Goal: Task Accomplishment & Management: Complete application form

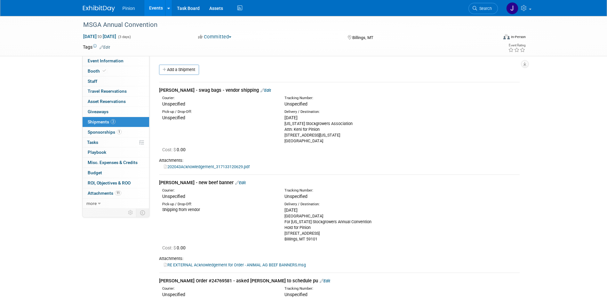
click at [94, 7] on img at bounding box center [99, 8] width 32 height 6
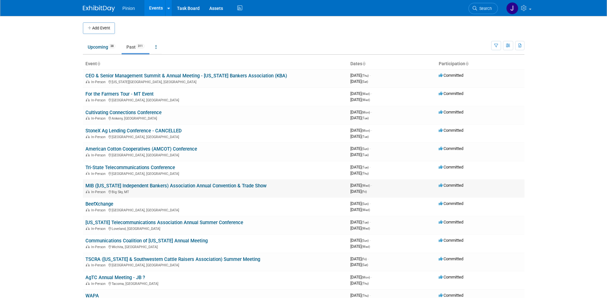
click at [183, 185] on link "MIB ([US_STATE] Independent Bankers) Association Annual Convention & Trade Show" at bounding box center [175, 186] width 181 height 6
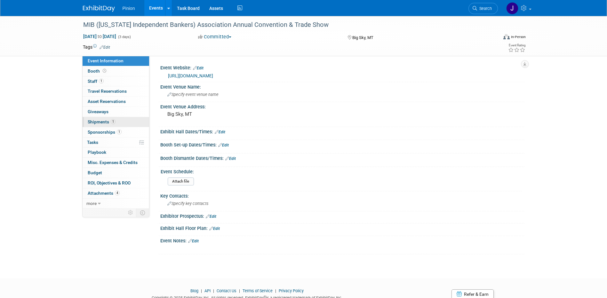
click at [114, 122] on span "1" at bounding box center [113, 121] width 5 height 5
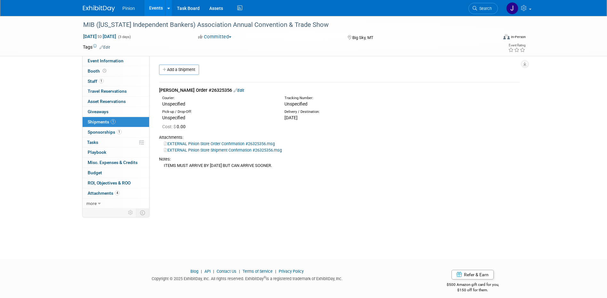
click at [100, 5] on img at bounding box center [99, 8] width 32 height 6
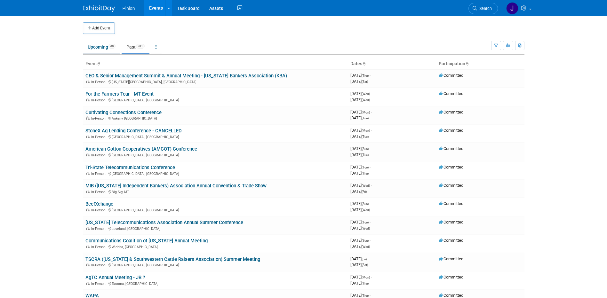
click at [96, 47] on link "Upcoming 38" at bounding box center [101, 47] width 37 height 12
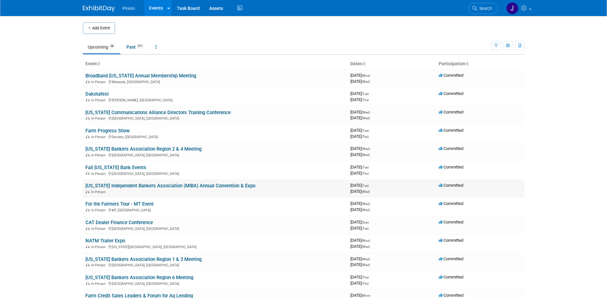
click at [139, 186] on link "[US_STATE] Independent Bankers Association (MIBA) Annual Convention & Expo" at bounding box center [170, 186] width 170 height 6
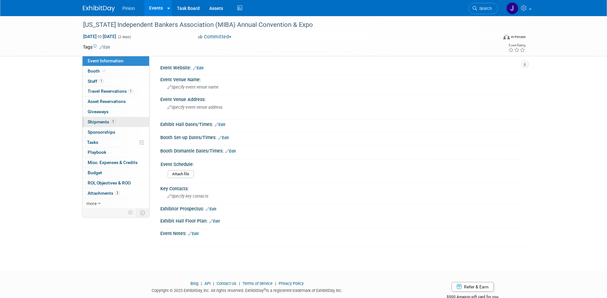
click at [116, 126] on link "1 Shipments 1" at bounding box center [116, 122] width 67 height 10
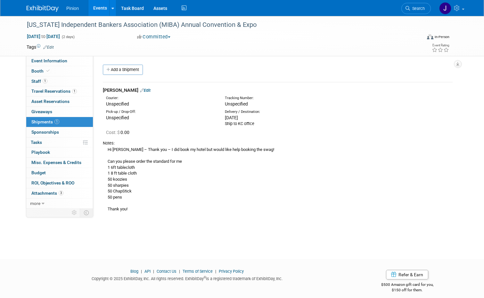
click at [47, 8] on img at bounding box center [43, 8] width 32 height 6
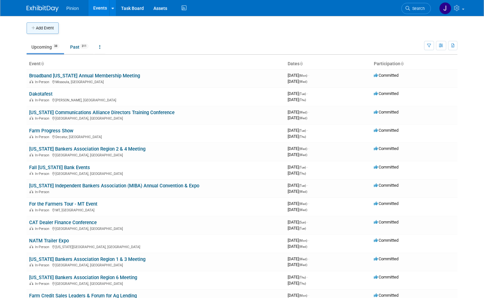
click at [41, 29] on button "Add Event" at bounding box center [43, 28] width 32 height 12
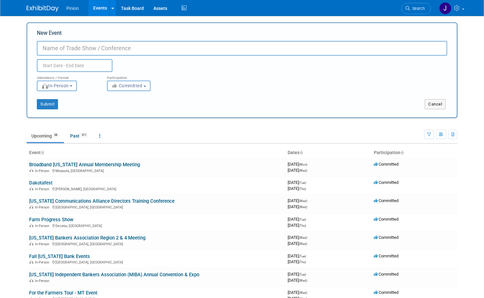
click at [112, 47] on input "New Event" at bounding box center [242, 48] width 410 height 15
type input "MATSS"
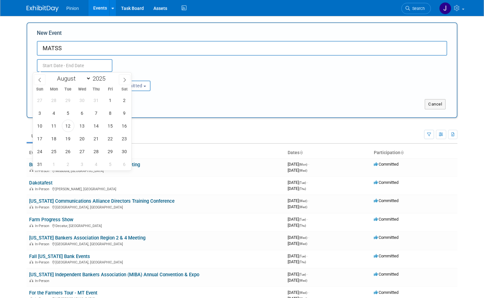
click at [79, 68] on input "text" at bounding box center [75, 65] width 76 height 13
click at [121, 80] on span at bounding box center [125, 79] width 12 height 11
click at [121, 82] on span at bounding box center [125, 79] width 12 height 11
select select "9"
click at [53, 122] on span "13" at bounding box center [54, 126] width 12 height 12
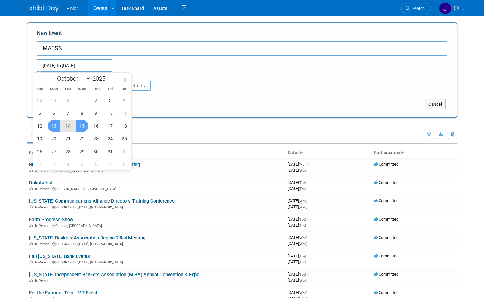
click at [84, 126] on span "15" at bounding box center [82, 126] width 12 height 12
type input "[DATE] to [DATE]"
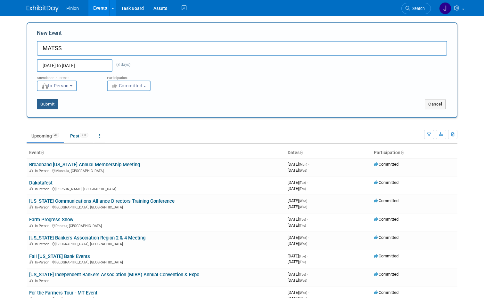
click at [49, 107] on button "Submit" at bounding box center [47, 104] width 21 height 10
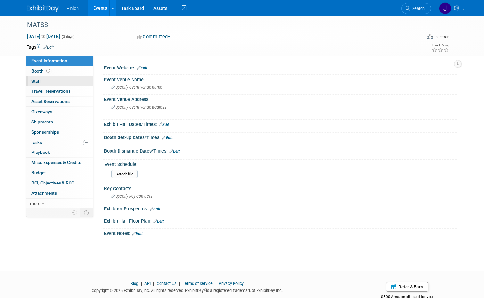
click at [41, 82] on link "0 Staff 0" at bounding box center [59, 81] width 67 height 10
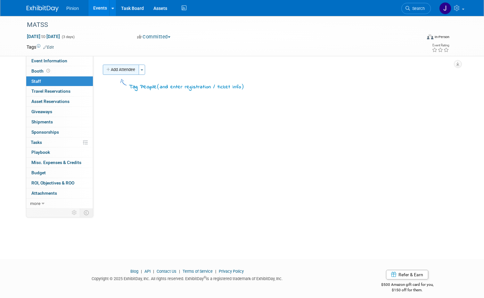
click at [124, 72] on button "Add Attendee" at bounding box center [121, 70] width 36 height 10
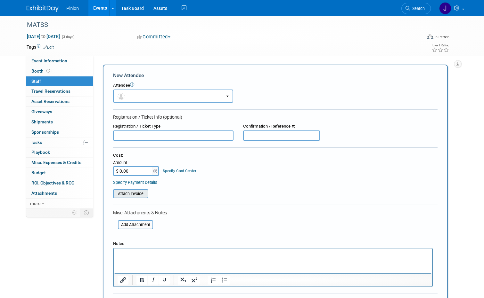
click at [138, 193] on input "file" at bounding box center [109, 194] width 76 height 8
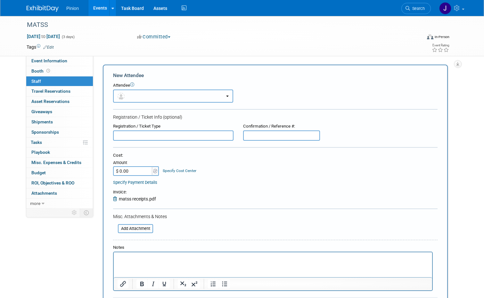
click at [127, 98] on button "button" at bounding box center [173, 96] width 120 height 13
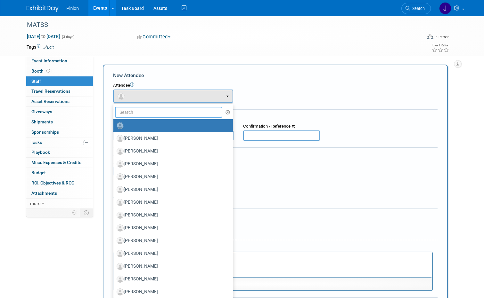
drag, startPoint x: 135, startPoint y: 116, endPoint x: 131, endPoint y: 116, distance: 3.6
click at [132, 116] on input "text" at bounding box center [168, 112] width 107 height 11
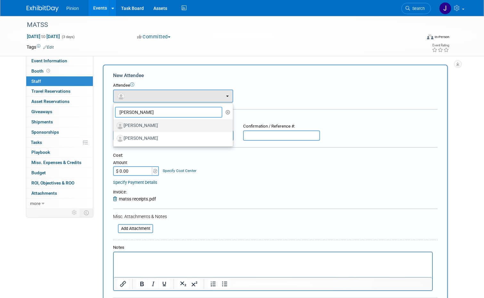
type input "Michael"
click at [142, 124] on label "[PERSON_NAME]" at bounding box center [171, 126] width 110 height 10
click at [114, 124] on input "[PERSON_NAME]" at bounding box center [112, 125] width 4 height 4
select select "285714ee-3373-41e2-9667-c14c99b6dae6"
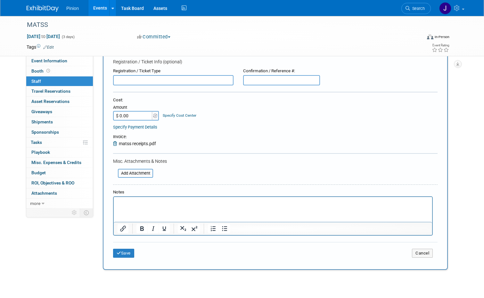
scroll to position [81, 0]
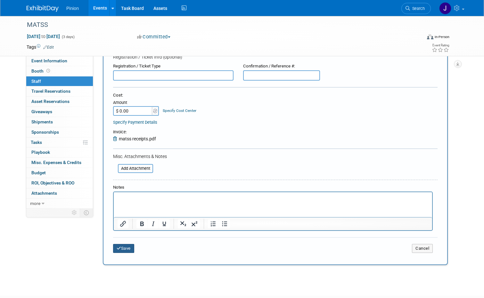
click at [125, 249] on button "Save" at bounding box center [123, 248] width 21 height 9
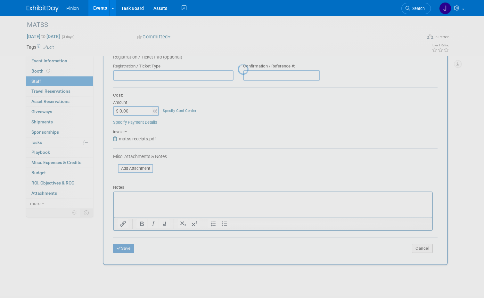
scroll to position [6, 0]
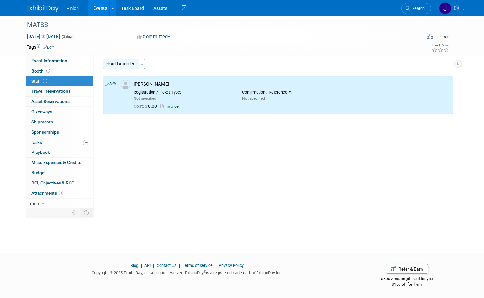
click at [127, 63] on button "Add Attendee" at bounding box center [121, 64] width 36 height 10
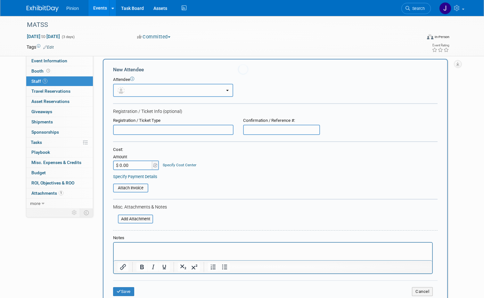
scroll to position [0, 0]
click at [141, 89] on button "button" at bounding box center [173, 90] width 120 height 13
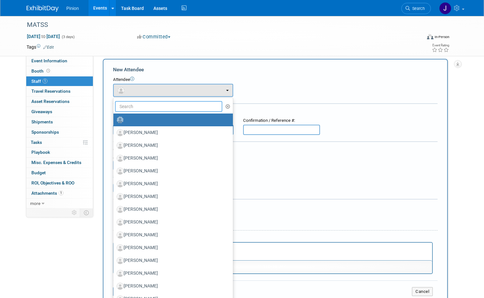
click at [147, 106] on input "text" at bounding box center [168, 106] width 107 height 11
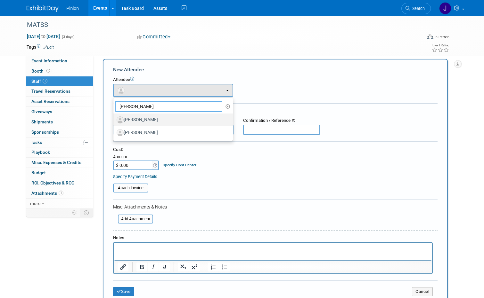
type input "Ryan H"
click at [146, 120] on label "[PERSON_NAME]" at bounding box center [171, 120] width 110 height 10
click at [114, 120] on input "[PERSON_NAME]" at bounding box center [112, 119] width 4 height 4
select select "aa51920b-20b9-4f79-ab64-8cd4cf2b1e1f"
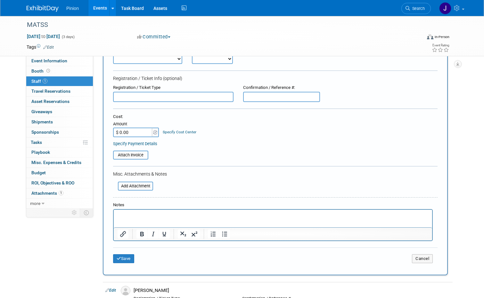
scroll to position [69, 0]
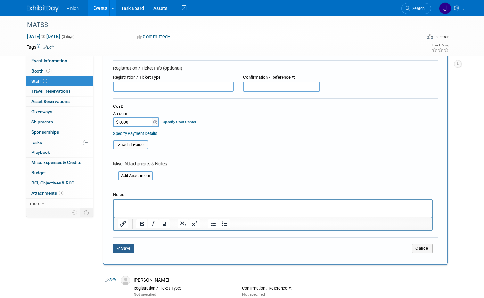
click at [122, 250] on button "Save" at bounding box center [123, 248] width 21 height 9
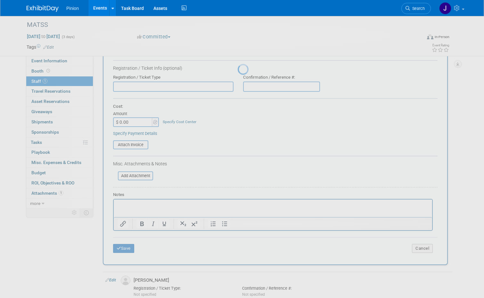
scroll to position [6, 0]
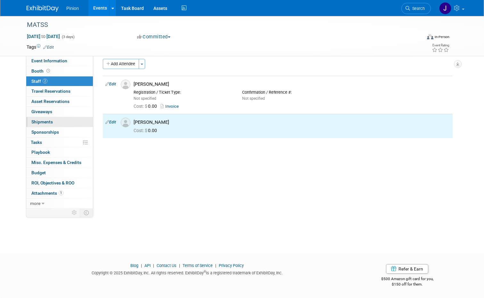
click at [48, 125] on link "0 Shipments 0" at bounding box center [59, 122] width 67 height 10
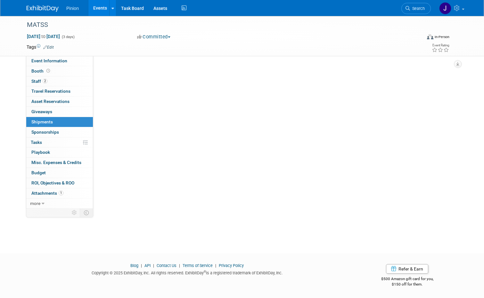
scroll to position [0, 0]
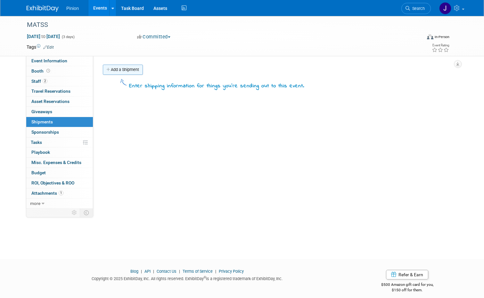
click at [115, 72] on link "Add a Shipment" at bounding box center [123, 70] width 40 height 10
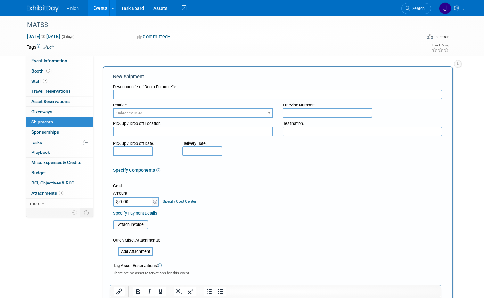
click at [145, 95] on input "text" at bounding box center [277, 95] width 329 height 10
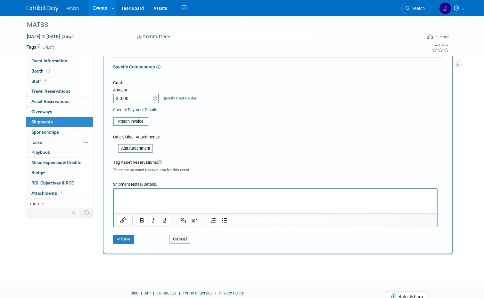
scroll to position [108, 0]
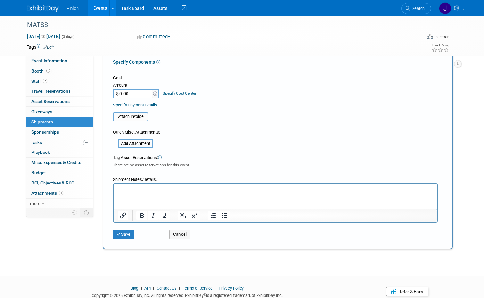
click at [163, 193] on html at bounding box center [275, 188] width 323 height 9
drag, startPoint x: 162, startPoint y: 194, endPoint x: 135, endPoint y: 192, distance: 27.3
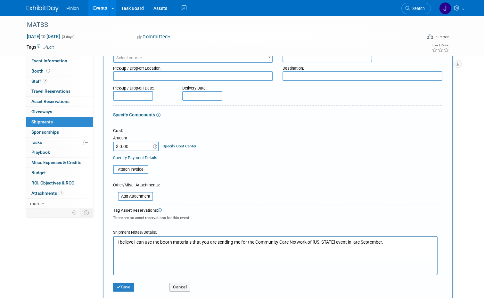
scroll to position [0, 0]
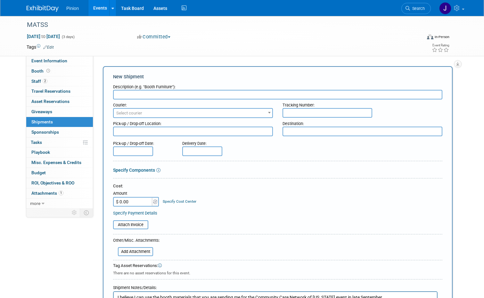
click at [160, 96] on input "text" at bounding box center [277, 95] width 329 height 10
drag, startPoint x: 184, startPoint y: 91, endPoint x: 183, endPoint y: 96, distance: 5.5
click at [184, 94] on input "No order needed. See notes below" at bounding box center [277, 95] width 329 height 10
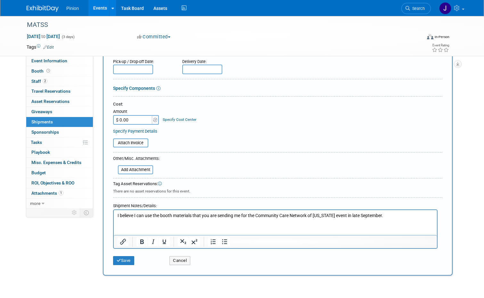
scroll to position [89, 0]
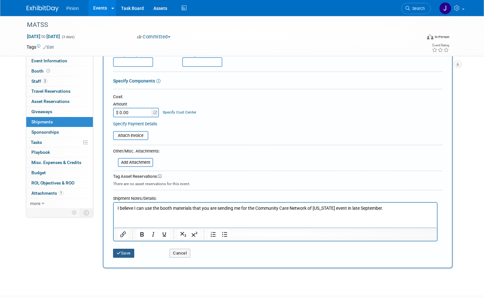
type input "No order needed. See notes below."
click at [121, 254] on button "Save" at bounding box center [123, 253] width 21 height 9
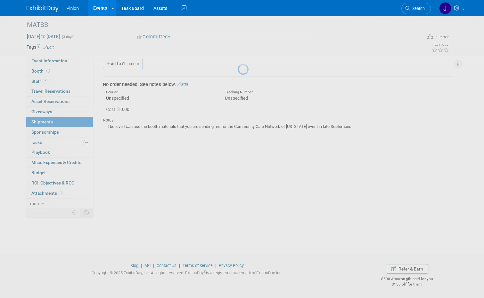
scroll to position [6, 0]
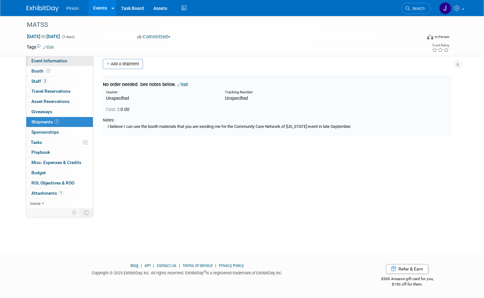
click at [53, 60] on span "Event Information" at bounding box center [49, 60] width 36 height 5
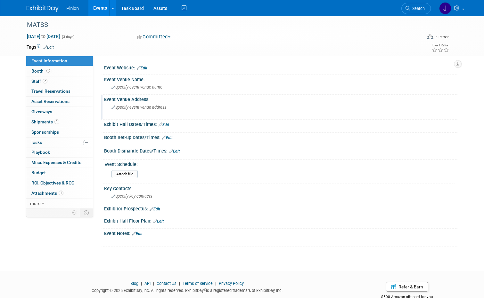
click at [156, 108] on span "Specify event venue address" at bounding box center [138, 107] width 55 height 5
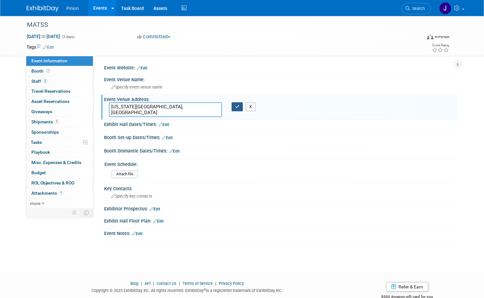
type textarea "[US_STATE][GEOGRAPHIC_DATA], [GEOGRAPHIC_DATA]"
click at [235, 108] on icon "button" at bounding box center [237, 107] width 4 height 4
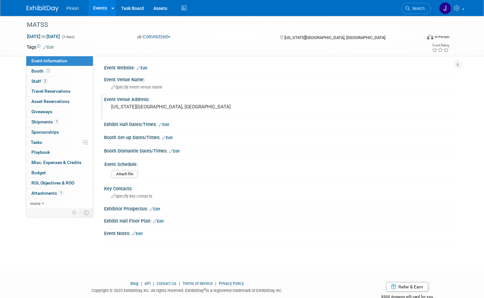
click at [141, 69] on link "Edit" at bounding box center [142, 68] width 11 height 4
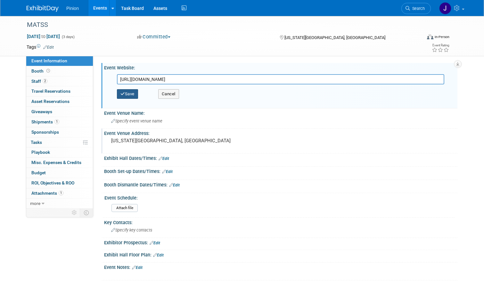
type input "https://events.humanitix.com/matss-2025"
click at [125, 92] on button "Save" at bounding box center [127, 94] width 21 height 10
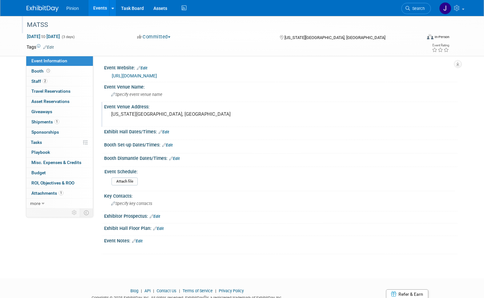
click at [50, 27] on div "MATSS" at bounding box center [219, 25] width 388 height 12
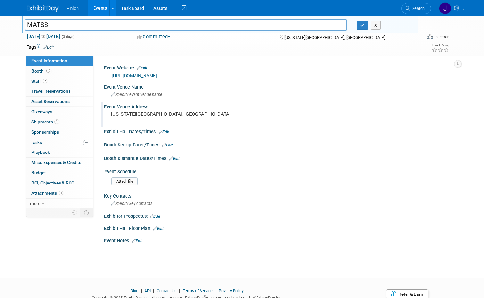
drag, startPoint x: 50, startPoint y: 25, endPoint x: 7, endPoint y: 21, distance: 43.1
click at [7, 21] on div "MATSS MATSS X Oct 13, 2025 to Oct 15, 2025 (3 days) Oct 13, 2025 to Oct 15, 202…" at bounding box center [242, 36] width 484 height 40
click at [120, 26] on input "Mid America Telecom Showcase (MATSS) and Seminar" at bounding box center [186, 24] width 322 height 11
drag, startPoint x: 146, startPoint y: 26, endPoint x: 117, endPoint y: 26, distance: 28.5
click at [117, 26] on input "Mid America Telecom Showcase (MATSS) and Seminar" at bounding box center [186, 24] width 322 height 11
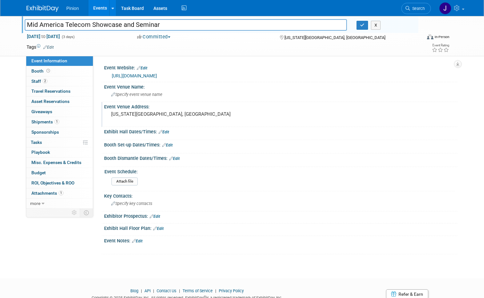
click at [178, 26] on input "Mid America Telecom Showcase and Seminar" at bounding box center [186, 24] width 322 height 11
click at [158, 25] on input "Mid America Telecom Showcase and Seminar (MATSS)" at bounding box center [186, 24] width 322 height 11
type input "Mid America Telecom Showcase and Seminar (MATSS)"
click at [368, 23] on button "button" at bounding box center [362, 25] width 12 height 9
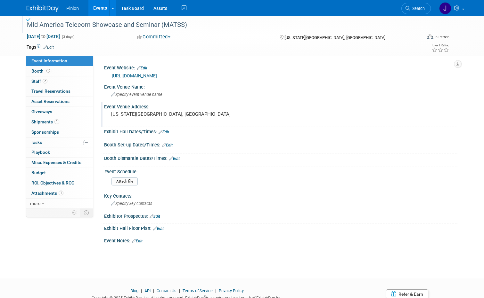
click at [192, 23] on div "Mid America Telecom Showcase and Seminar (MATSS)" at bounding box center [219, 25] width 388 height 12
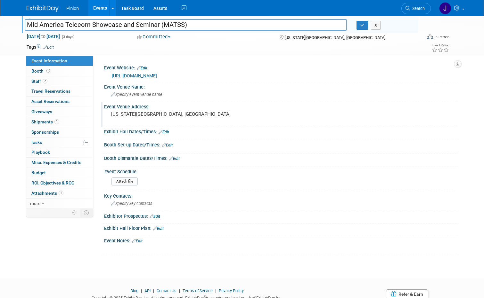
drag, startPoint x: 191, startPoint y: 26, endPoint x: -1, endPoint y: 20, distance: 192.4
click at [0, 20] on html "Pinion Events Add Event Bulk Upload Events Shareable Event Boards Recently View…" at bounding box center [242, 149] width 484 height 298
click at [364, 27] on icon "button" at bounding box center [362, 25] width 4 height 4
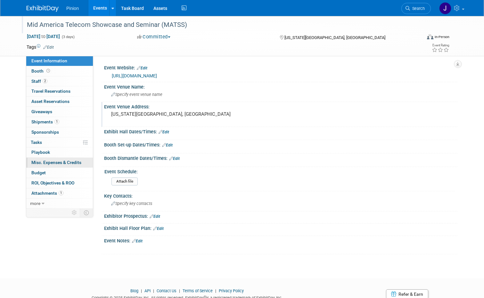
drag, startPoint x: 43, startPoint y: 193, endPoint x: 44, endPoint y: 162, distance: 30.8
click at [43, 193] on span "Attachments 1" at bounding box center [47, 193] width 32 height 5
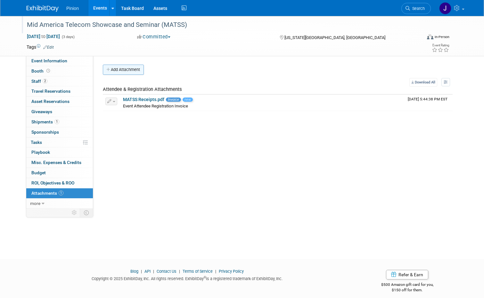
click at [114, 68] on button "Add Attachment" at bounding box center [123, 70] width 41 height 10
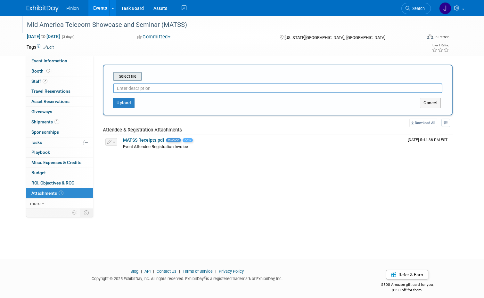
click at [123, 76] on input "file" at bounding box center [103, 77] width 76 height 8
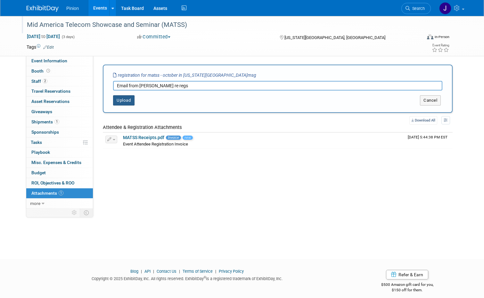
type input "Email from Michael re regs"
click at [114, 100] on button "Upload" at bounding box center [123, 100] width 21 height 10
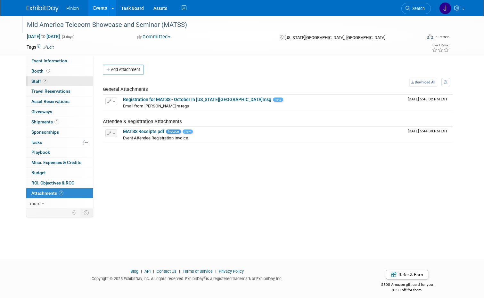
click at [32, 78] on link "2 Staff 2" at bounding box center [59, 81] width 67 height 10
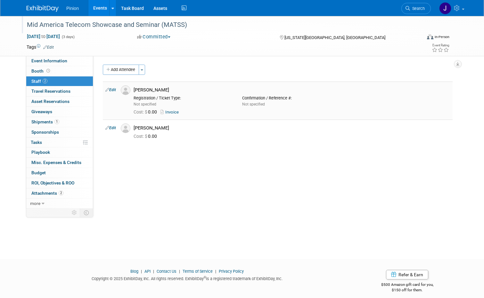
click at [109, 90] on link "Edit" at bounding box center [110, 90] width 11 height 4
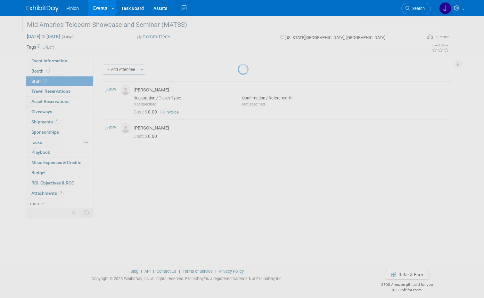
select select "285714ee-3373-41e2-9667-c14c99b6dae6"
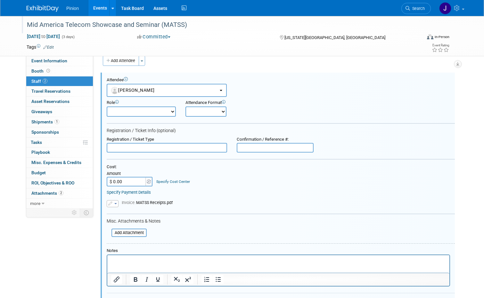
click at [141, 261] on p "Rich Text Area. Press ALT-0 for help." at bounding box center [278, 261] width 334 height 6
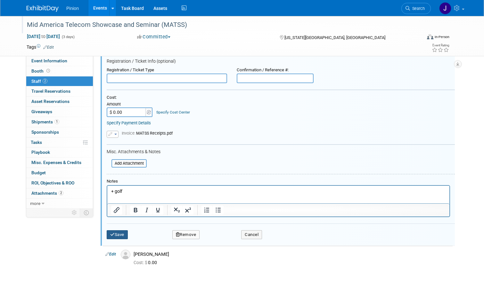
click at [112, 237] on button "Save" at bounding box center [117, 234] width 21 height 9
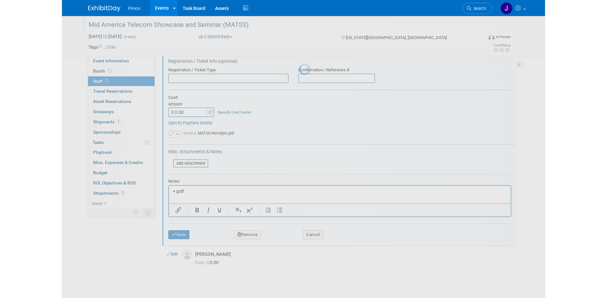
scroll to position [6, 0]
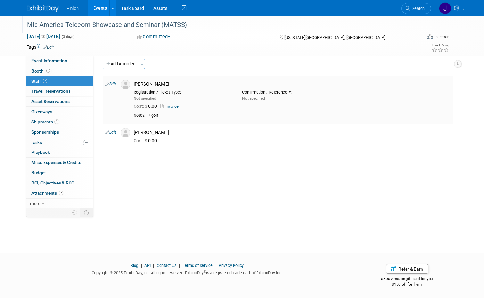
click at [169, 106] on link "Invoice" at bounding box center [170, 106] width 21 height 5
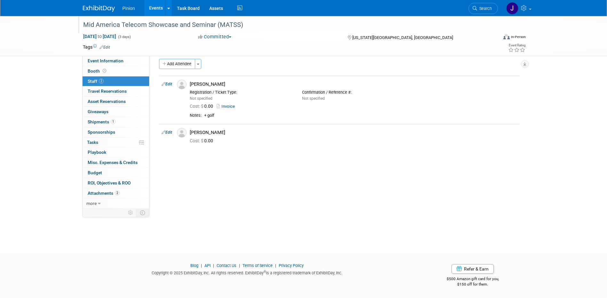
click at [96, 6] on img at bounding box center [99, 8] width 32 height 6
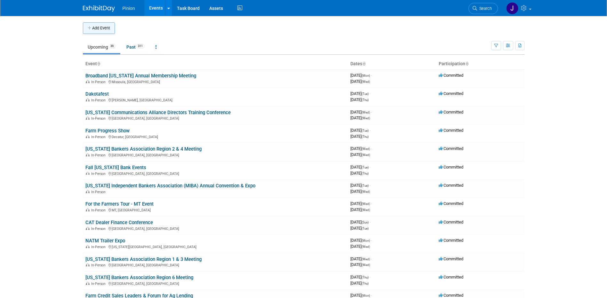
click at [94, 29] on button "Add Event" at bounding box center [99, 28] width 32 height 12
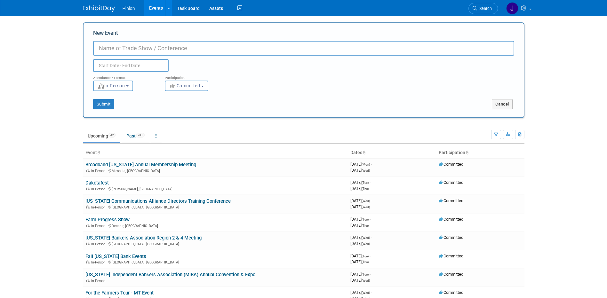
click at [154, 45] on input "New Event" at bounding box center [303, 48] width 421 height 15
type input "[US_STATE] Stockgrowers Association Annual Convention & Trade Show"
click at [151, 66] on input "text" at bounding box center [131, 65] width 76 height 13
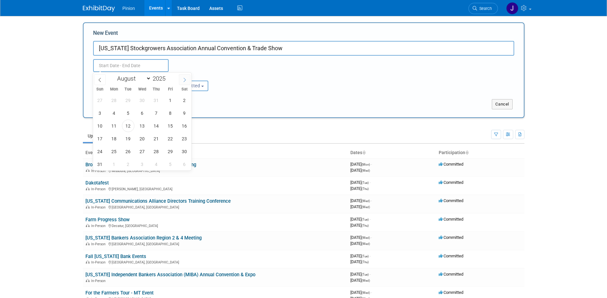
click at [182, 81] on span at bounding box center [185, 79] width 12 height 11
click at [183, 81] on icon at bounding box center [184, 80] width 4 height 4
click at [183, 80] on icon at bounding box center [184, 80] width 4 height 4
select select "11"
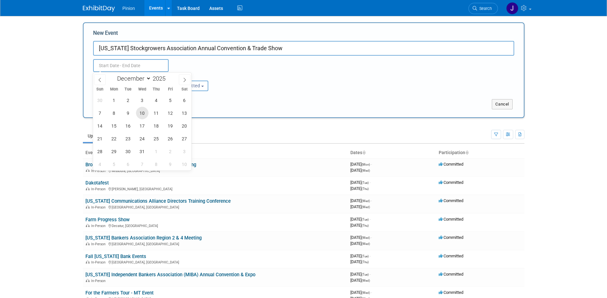
click at [143, 113] on span "10" at bounding box center [142, 113] width 12 height 12
click at [169, 112] on span "12" at bounding box center [170, 113] width 12 height 12
type input "[DATE] to [DATE]"
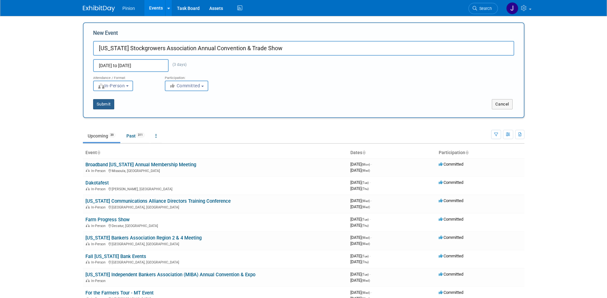
click at [108, 105] on button "Submit" at bounding box center [103, 104] width 21 height 10
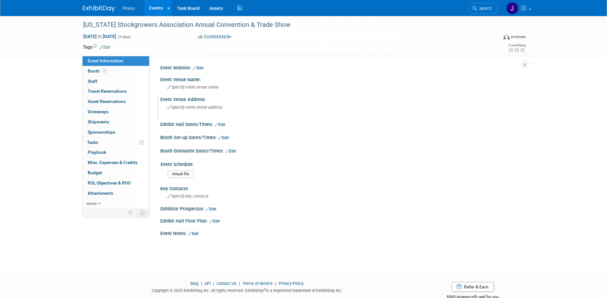
click at [194, 111] on div "Specify event venue address" at bounding box center [236, 109] width 142 height 15
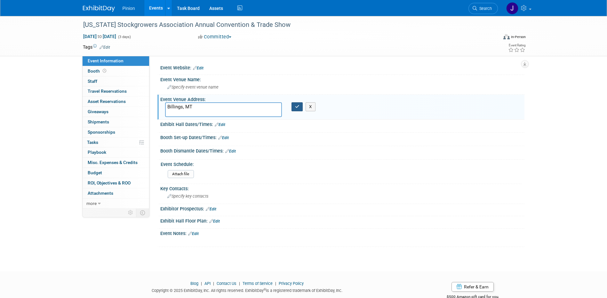
type textarea "Billings, MT"
click at [295, 103] on button "button" at bounding box center [298, 106] width 12 height 9
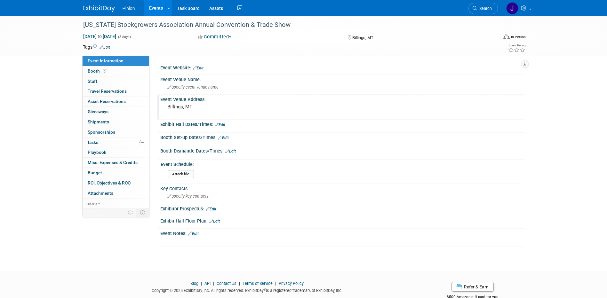
click at [200, 66] on link "Edit" at bounding box center [198, 68] width 11 height 4
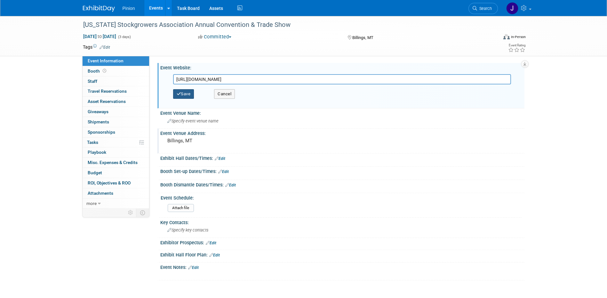
type input "[URL][DOMAIN_NAME]"
click at [187, 95] on button "Save" at bounding box center [183, 94] width 21 height 10
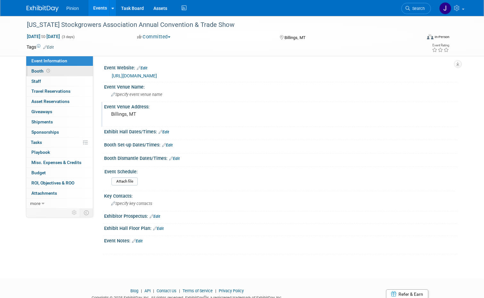
click at [54, 72] on link "Booth" at bounding box center [59, 71] width 67 height 10
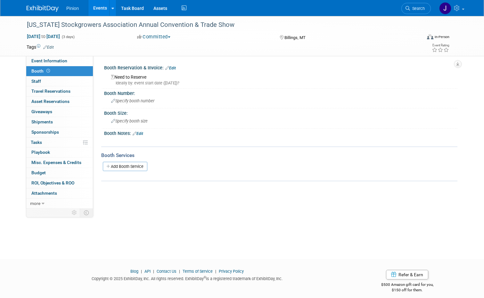
click at [169, 68] on link "Edit" at bounding box center [170, 68] width 11 height 4
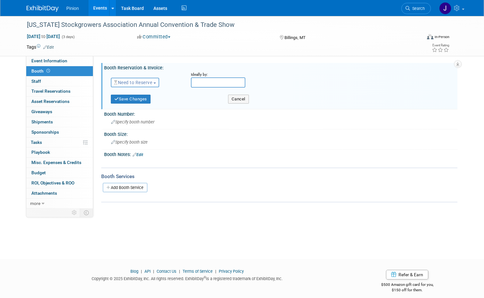
click at [141, 87] on button "Need to Reserve" at bounding box center [135, 83] width 48 height 10
click at [139, 102] on link "Reserved" at bounding box center [145, 102] width 68 height 9
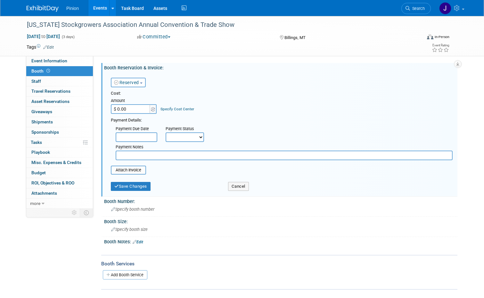
click at [151, 154] on input "text" at bounding box center [284, 156] width 337 height 10
click at [141, 244] on div "Booth Notes: Edit" at bounding box center [280, 241] width 353 height 8
click at [135, 244] on link "Edit" at bounding box center [137, 242] width 11 height 4
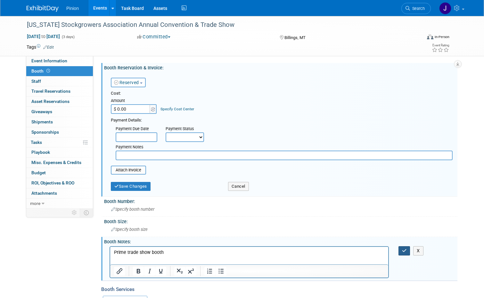
click at [403, 252] on button "button" at bounding box center [404, 250] width 12 height 9
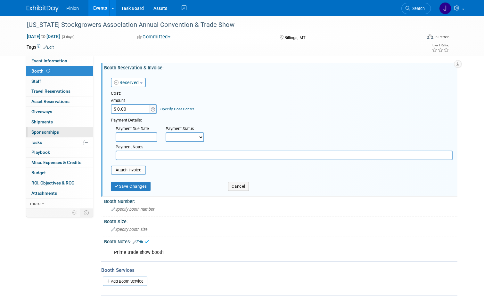
click at [36, 130] on span "Sponsorships 0" at bounding box center [45, 132] width 28 height 5
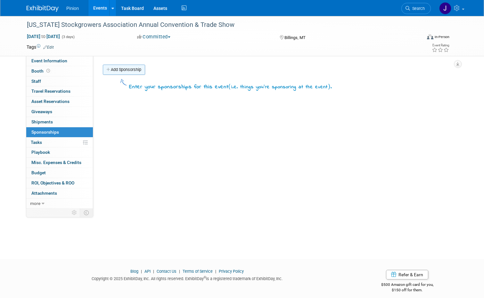
click at [120, 72] on link "Add Sponsorship" at bounding box center [124, 70] width 42 height 10
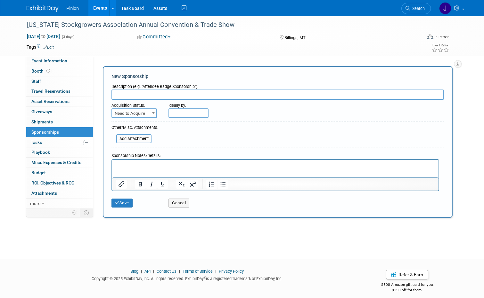
click at [140, 92] on input "text" at bounding box center [277, 95] width 332 height 10
type input "W"
type input "Swag bag sponsors"
click at [126, 115] on span "Need to Acquire" at bounding box center [134, 113] width 44 height 9
select select "2"
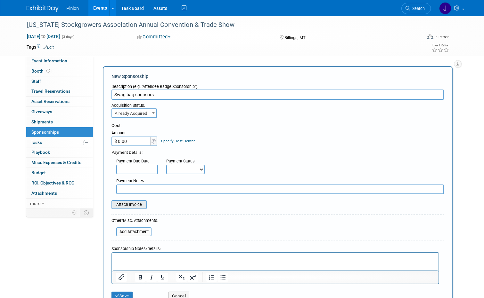
click at [131, 206] on input "file" at bounding box center [108, 205] width 76 height 8
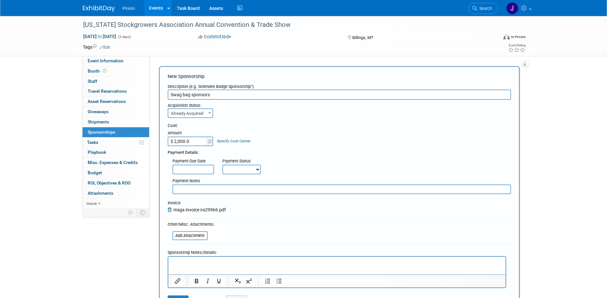
type input "$ 2,000.00"
click at [176, 296] on button "Save" at bounding box center [178, 300] width 21 height 9
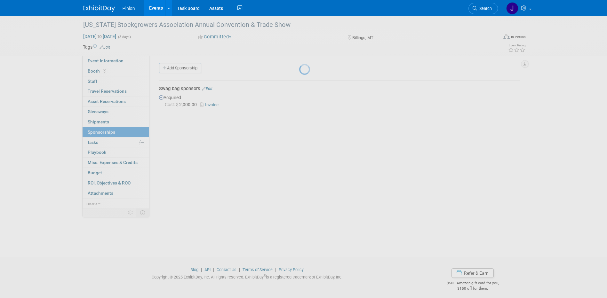
scroll to position [6, 0]
click at [299, 73] on div at bounding box center [303, 149] width 9 height 298
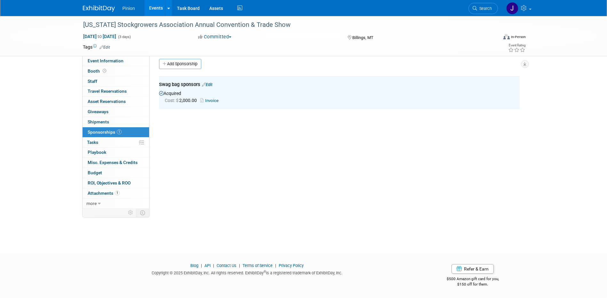
click at [100, 73] on span "Booth" at bounding box center [98, 70] width 20 height 5
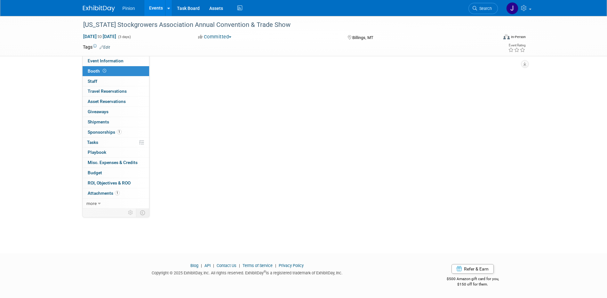
scroll to position [0, 0]
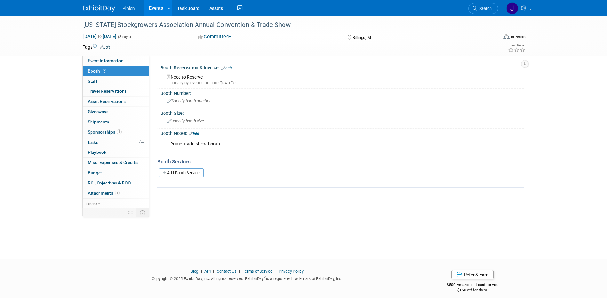
click at [231, 67] on link "Edit" at bounding box center [226, 68] width 11 height 4
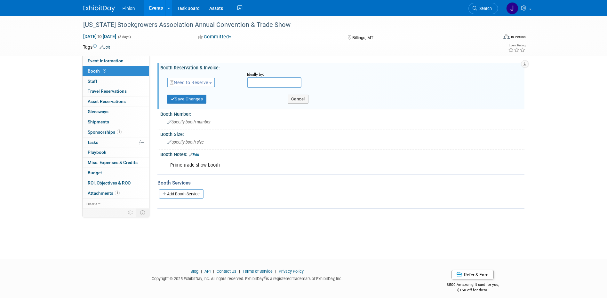
click at [201, 83] on span "Need to Reserve" at bounding box center [189, 82] width 38 height 5
click at [192, 100] on link "Reserved" at bounding box center [201, 102] width 68 height 9
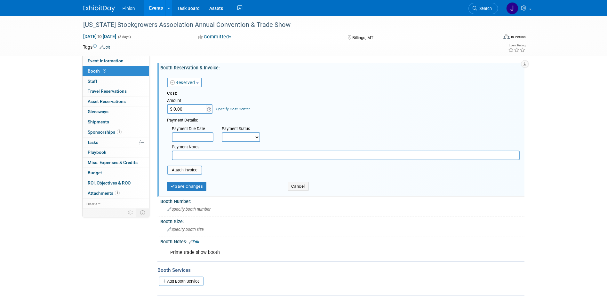
click at [193, 108] on input "$ 0.00" at bounding box center [187, 109] width 40 height 10
type input "$ 750.00"
click at [182, 168] on input "file" at bounding box center [163, 170] width 76 height 8
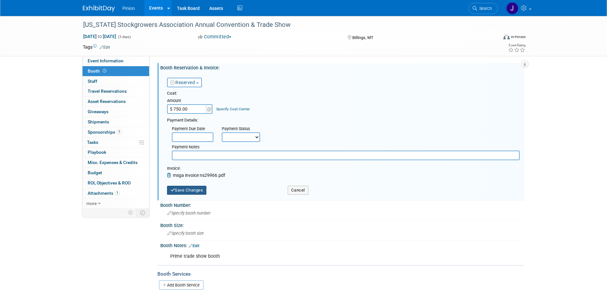
click at [197, 190] on button "Save Changes" at bounding box center [187, 190] width 40 height 9
